Goal: Navigation & Orientation: Find specific page/section

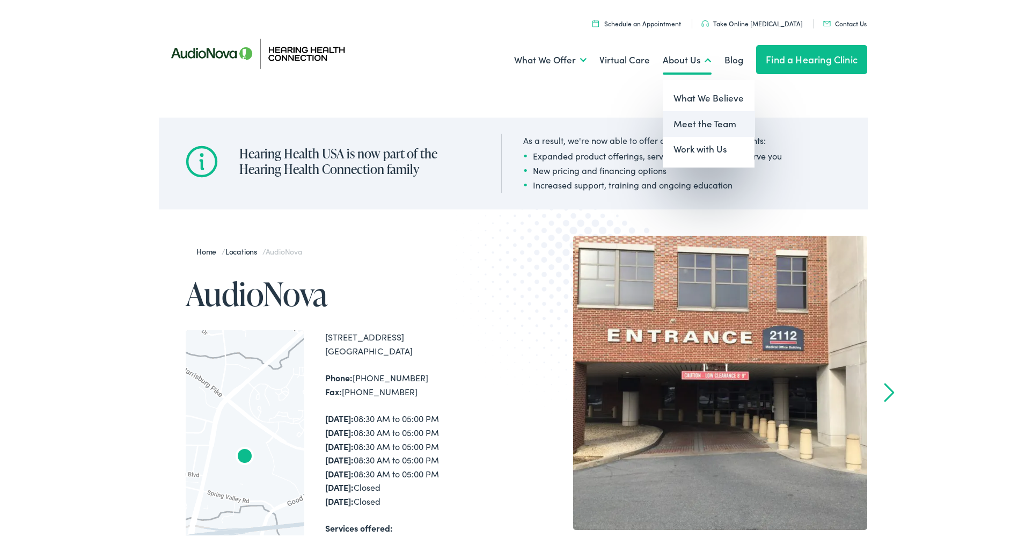
click at [711, 119] on link "Meet the Team" at bounding box center [709, 122] width 92 height 26
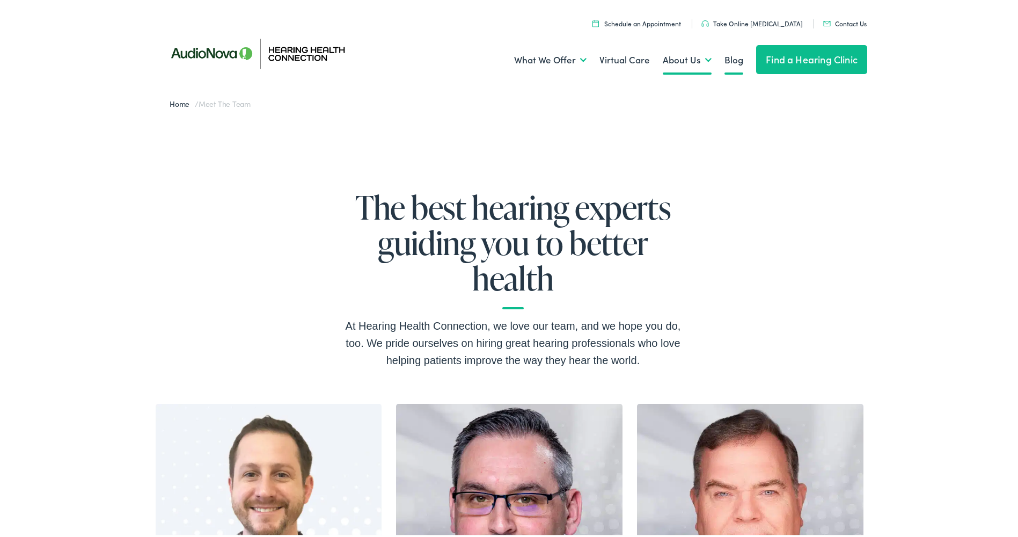
click at [725, 61] on link "Blog" at bounding box center [734, 58] width 19 height 40
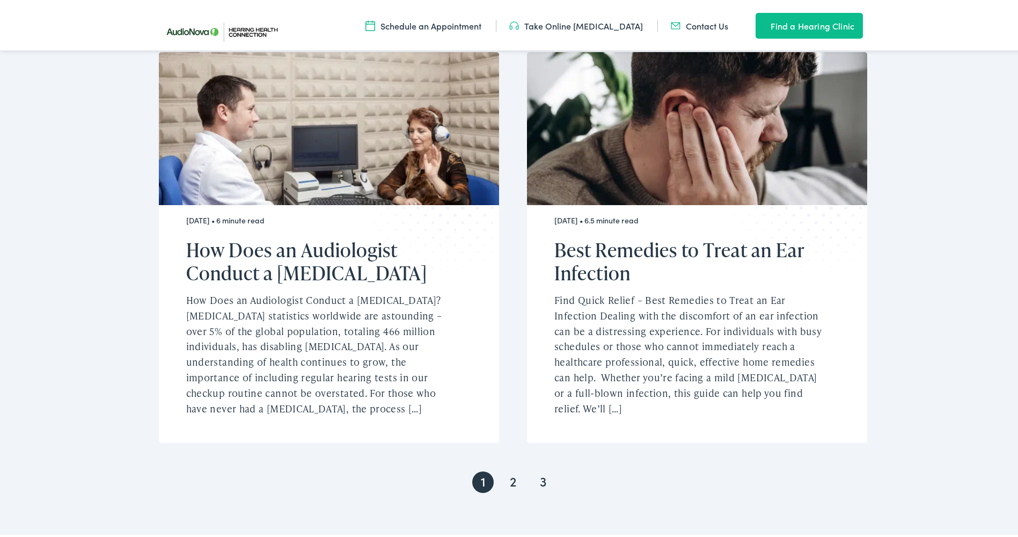
scroll to position [2040, 0]
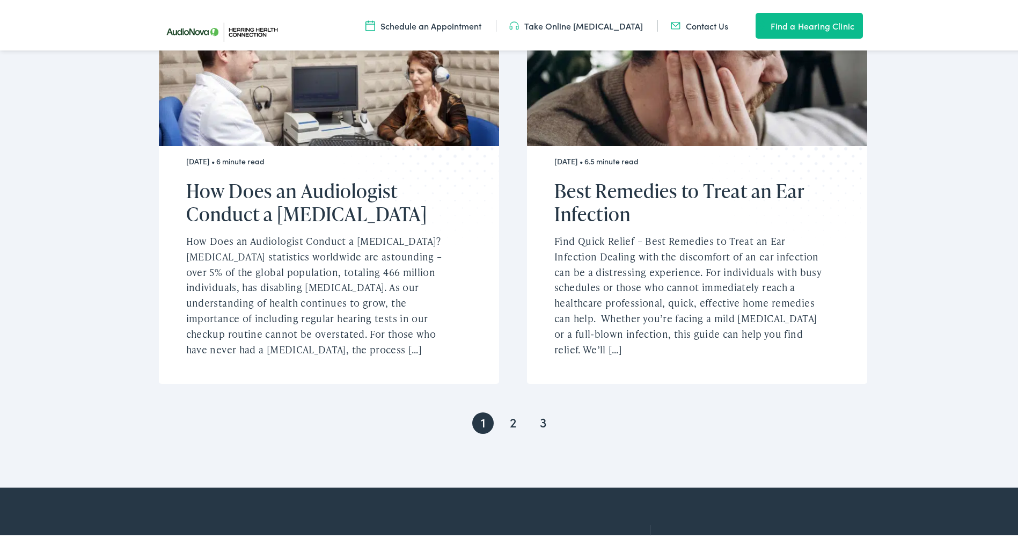
click at [510, 410] on link "2" at bounding box center [512, 420] width 21 height 21
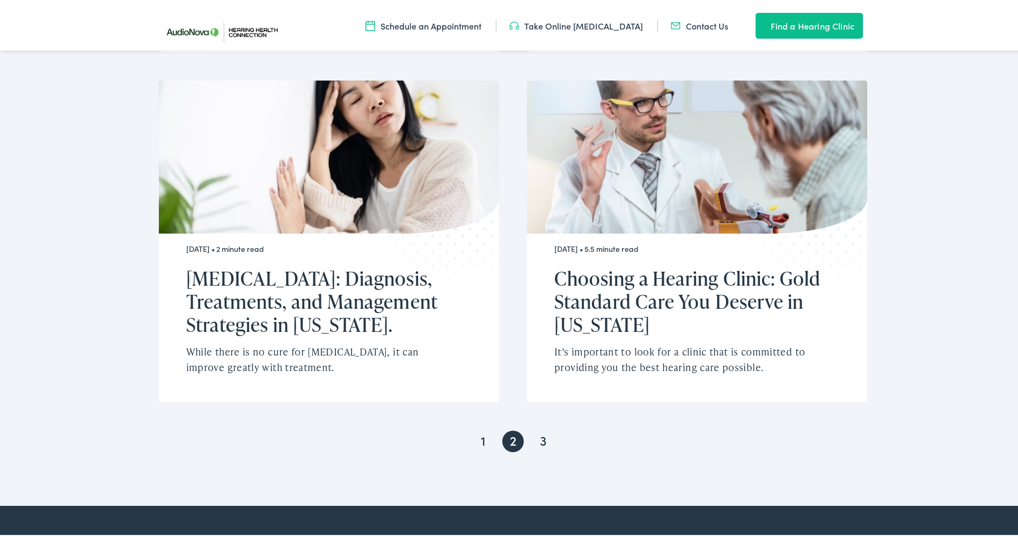
scroll to position [2093, 0]
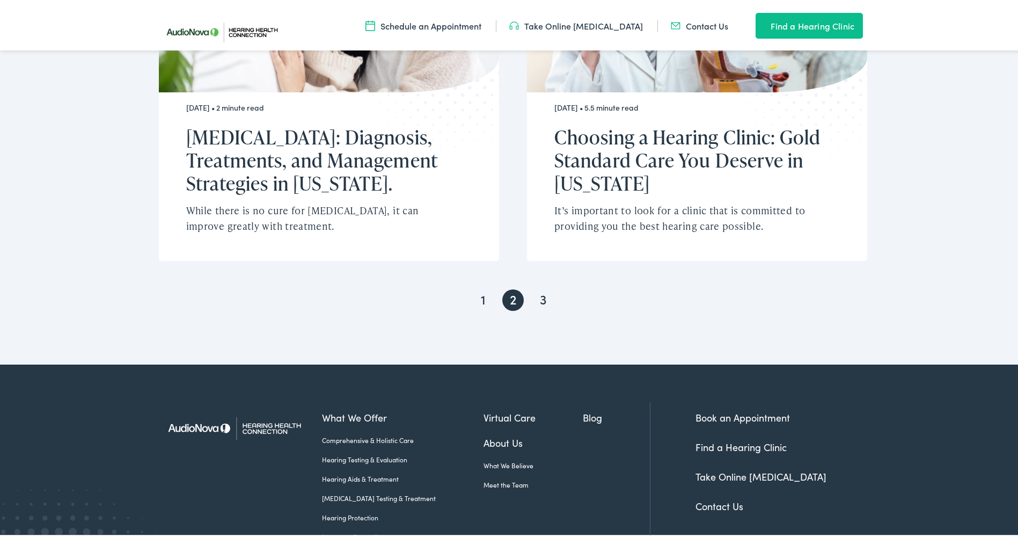
click at [548, 287] on link "3" at bounding box center [542, 297] width 21 height 21
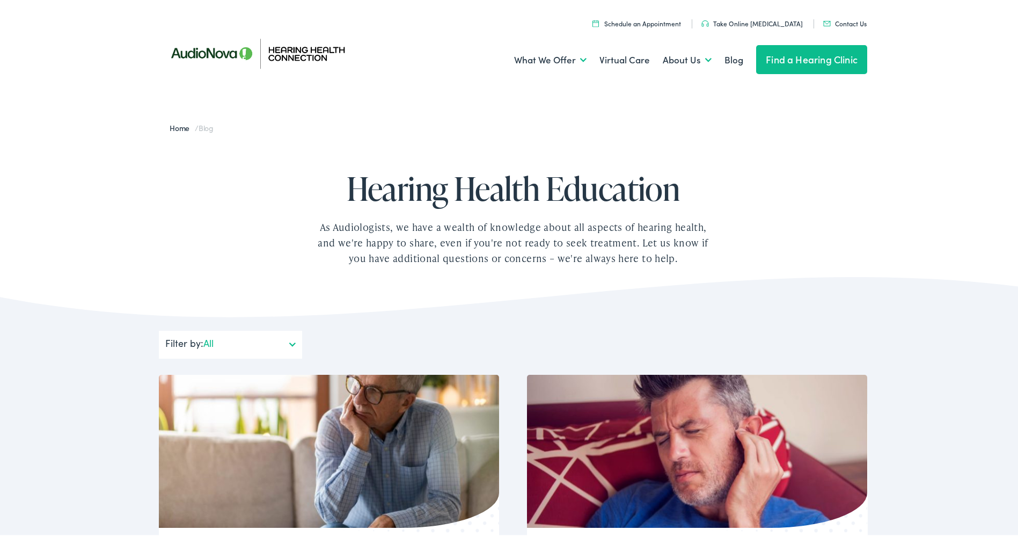
click at [845, 20] on link "Contact Us" at bounding box center [844, 21] width 43 height 9
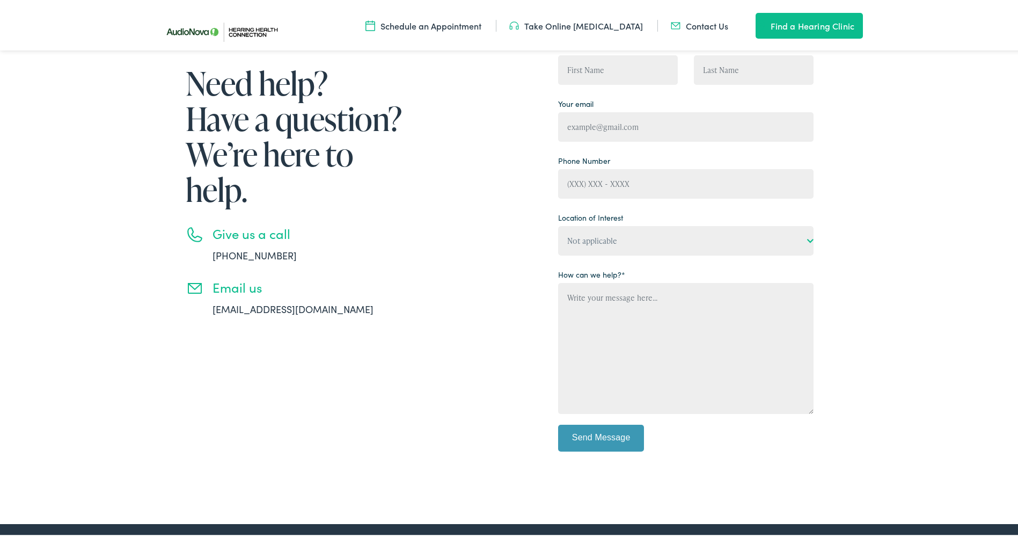
scroll to position [322, 0]
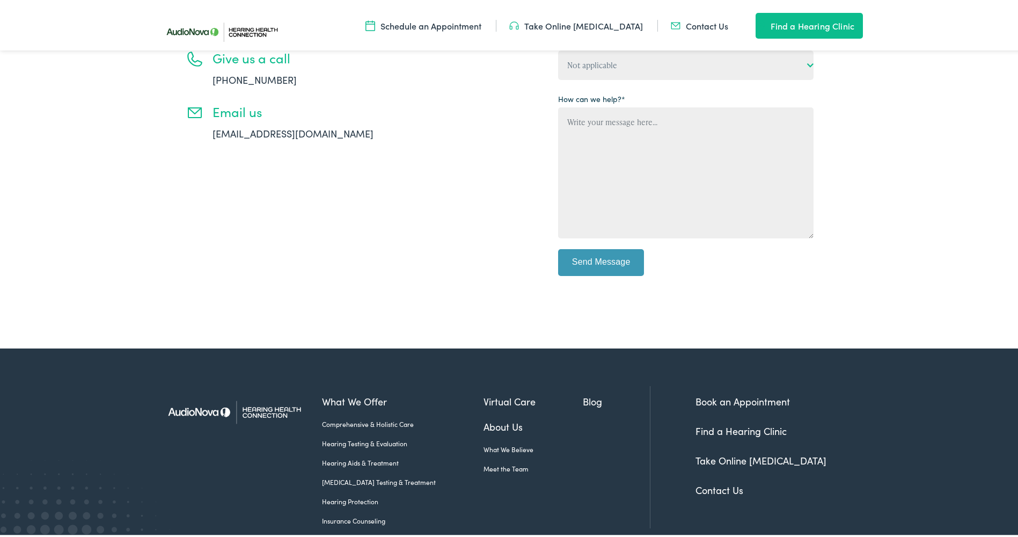
click at [724, 429] on link "Find a Hearing Clinic" at bounding box center [741, 428] width 91 height 13
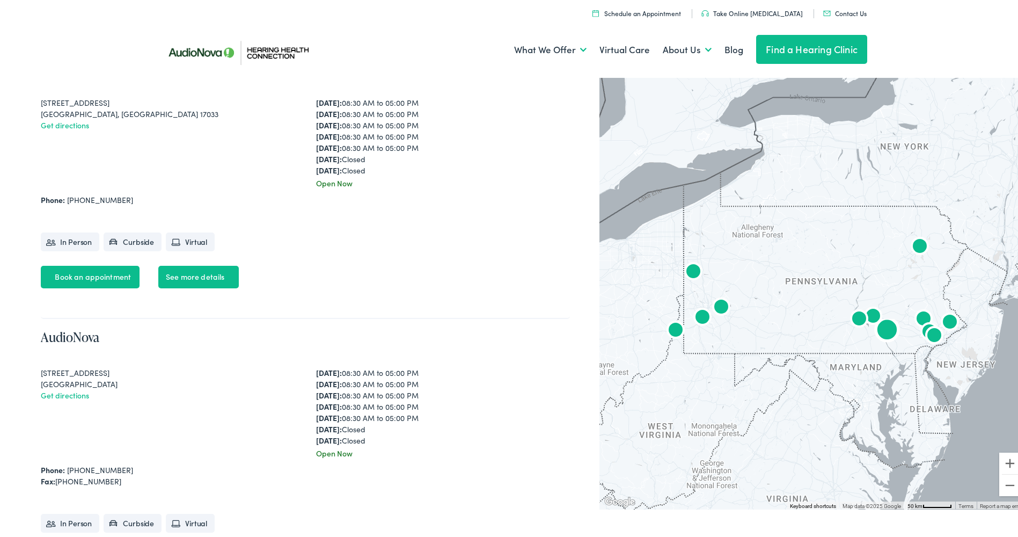
scroll to position [590, 0]
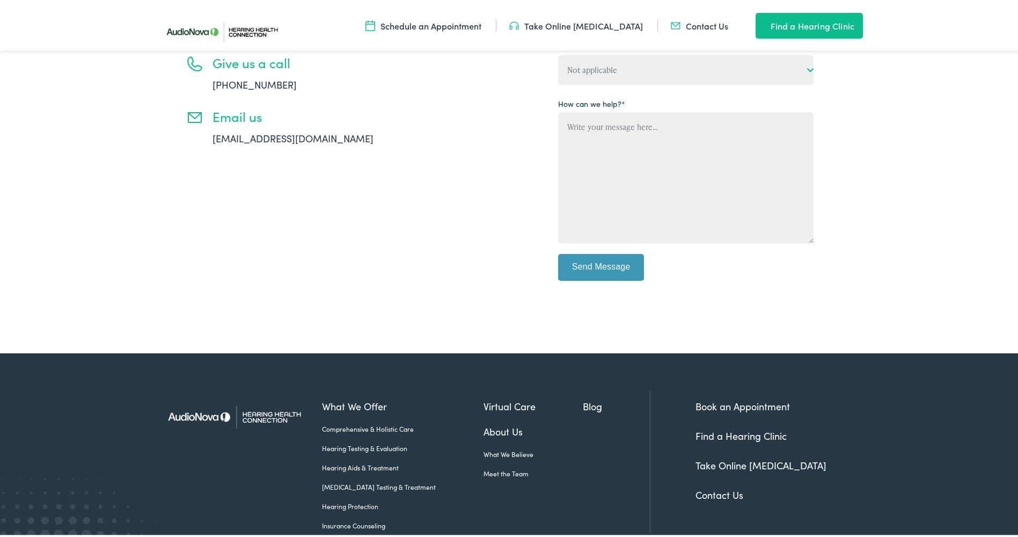
scroll to position [322, 0]
